Goal: Task Accomplishment & Management: Manage account settings

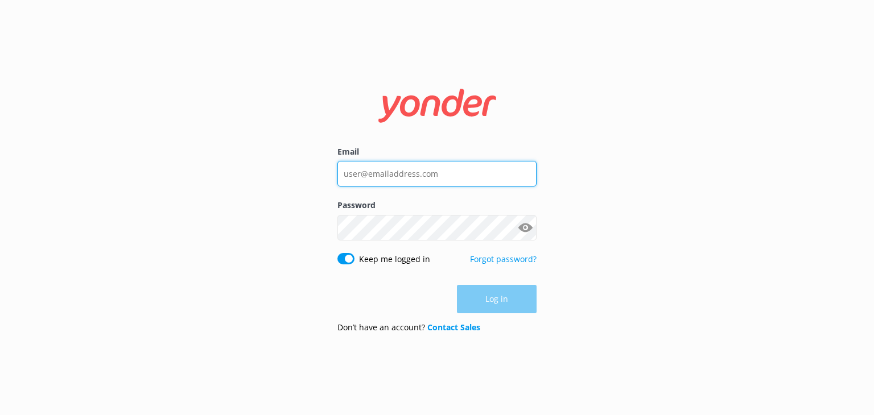
type input "[EMAIL_ADDRESS][DOMAIN_NAME]"
click at [498, 299] on div "Log in" at bounding box center [436, 299] width 199 height 28
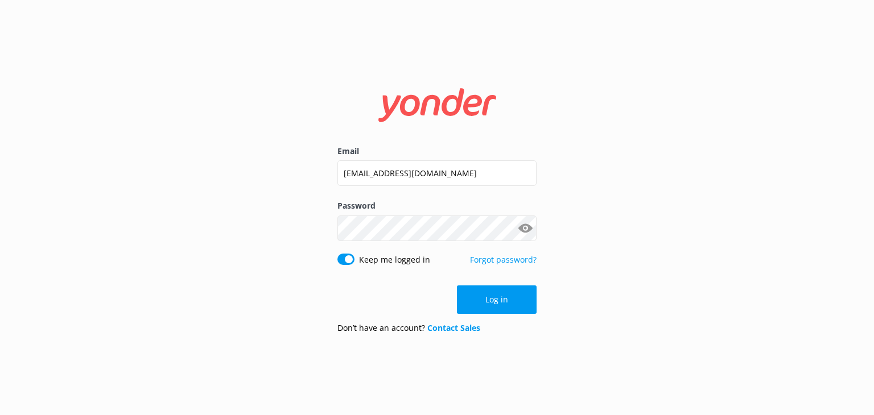
click at [498, 299] on button "Log in" at bounding box center [497, 300] width 80 height 28
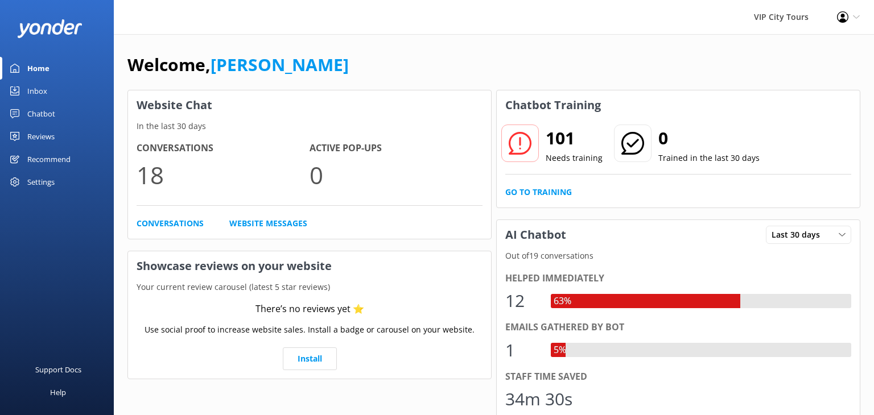
click at [43, 94] on div "Inbox" at bounding box center [37, 91] width 20 height 23
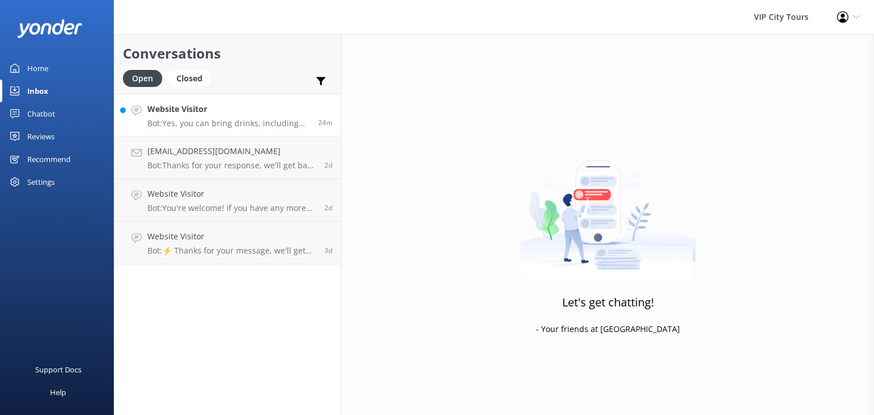
click at [266, 118] on div "Website Visitor Bot: Yes, you can bring drinks, including cocktails, on the bus…" at bounding box center [228, 115] width 162 height 24
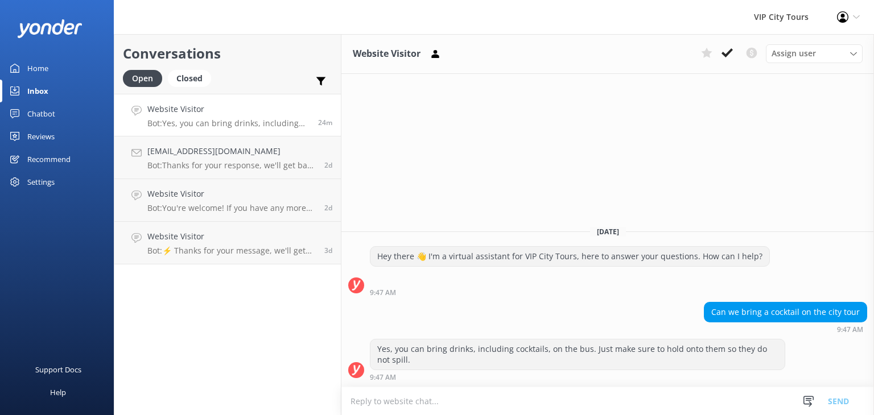
click at [35, 65] on div "Home" at bounding box center [37, 68] width 21 height 23
